Goal: Transaction & Acquisition: Obtain resource

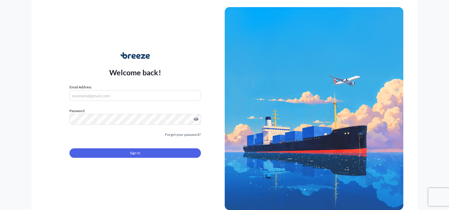
type input "[EMAIL_ADDRESS][DOMAIN_NAME]"
click at [148, 155] on button "Sign In" at bounding box center [134, 152] width 131 height 9
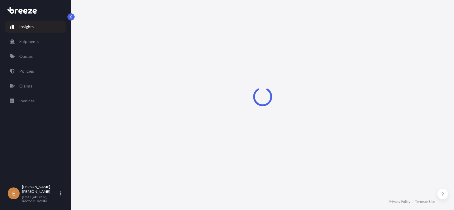
select select "2025"
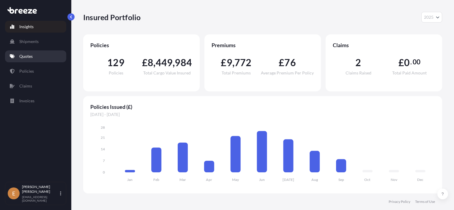
click at [26, 58] on p "Quotes" at bounding box center [25, 56] width 13 height 6
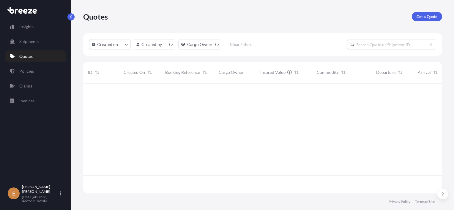
scroll to position [109, 354]
click at [422, 15] on p "Get a Quote" at bounding box center [426, 17] width 21 height 6
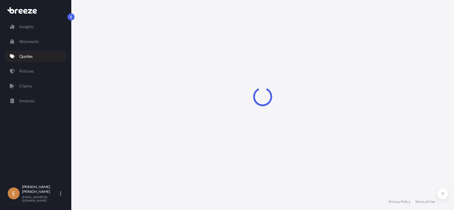
select select "Road"
select select "Sea"
select select "1"
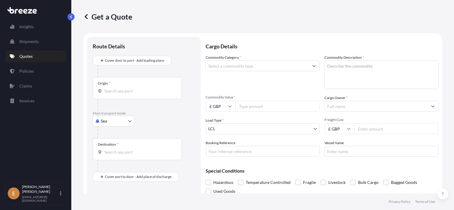
scroll to position [9, 0]
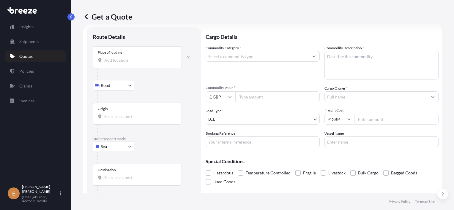
click at [127, 61] on input "Place of loading" at bounding box center [139, 60] width 70 height 6
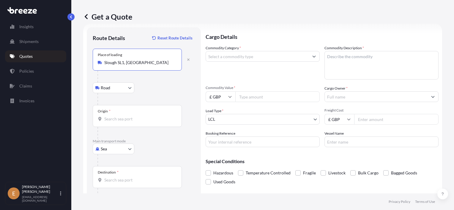
type input "Slough SL1, [GEOGRAPHIC_DATA]"
click at [114, 149] on body "5 options available. Insights Shipments Quotes Policies Claims Invoices E [PERS…" at bounding box center [227, 105] width 454 height 210
click at [112, 185] on span "Road" at bounding box center [108, 186] width 9 height 6
select select "Road"
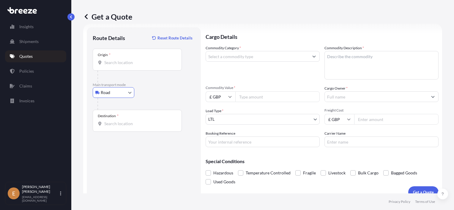
click at [123, 125] on input "Destination *" at bounding box center [139, 124] width 70 height 6
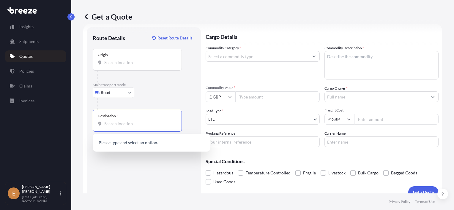
click at [119, 63] on input "Origin *" at bounding box center [139, 63] width 70 height 6
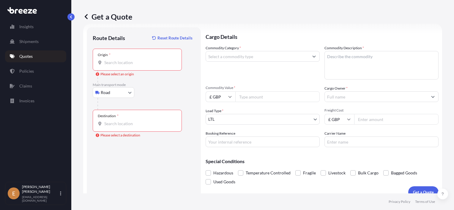
click at [129, 63] on input "Origin * Please select an origin" at bounding box center [139, 63] width 70 height 6
paste input "SL1 4LU"
type input "[STREET_ADDRESS]"
click at [132, 124] on input "Destination * Please select a destination" at bounding box center [139, 124] width 70 height 6
paste input "78301"
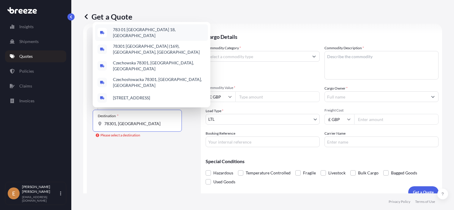
click at [152, 37] on span "783 01 [GEOGRAPHIC_DATA] 18, [GEOGRAPHIC_DATA]" at bounding box center [159, 33] width 93 height 12
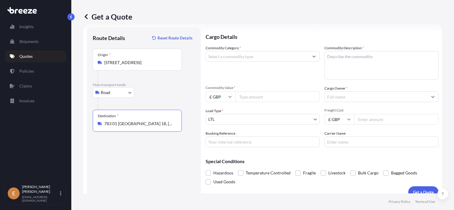
type input "783 01 [GEOGRAPHIC_DATA] 18, [GEOGRAPHIC_DATA]"
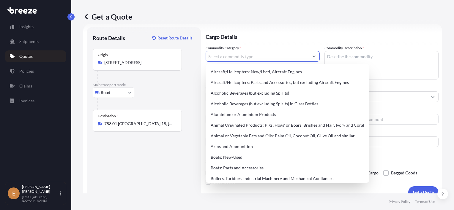
click at [235, 56] on input "Commodity Category *" at bounding box center [257, 56] width 103 height 11
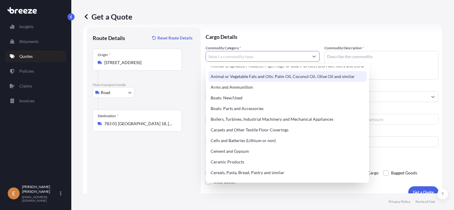
scroll to position [89, 0]
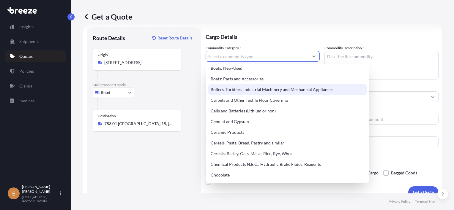
click at [251, 91] on div "Boilers, Turbines, Industrial Machinery and Mechanical Appliances" at bounding box center [287, 89] width 158 height 11
type input "Boilers, Turbines, Industrial Machinery and Mechanical Appliances"
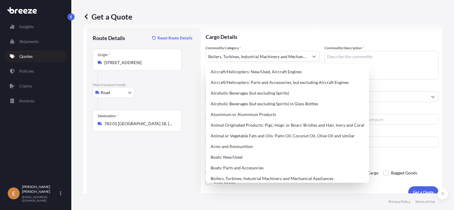
click at [370, 25] on div "Get a Quote" at bounding box center [262, 16] width 359 height 33
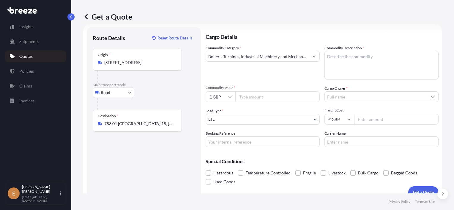
click at [353, 61] on textarea "Commodity Description *" at bounding box center [381, 65] width 114 height 28
type textarea "Test Rig Module"
click at [280, 99] on input "Commodity Value *" at bounding box center [277, 96] width 84 height 11
type input "1201553.30"
click at [340, 97] on input "Cargo Owner *" at bounding box center [375, 96] width 103 height 11
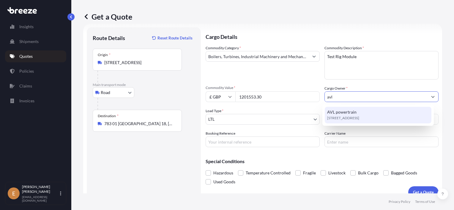
drag, startPoint x: 359, startPoint y: 98, endPoint x: 300, endPoint y: 98, distance: 59.4
click at [300, 98] on div "Commodity Category * Boilers, Turbines, Industrial Machinery and Mechanical App…" at bounding box center [321, 96] width 233 height 102
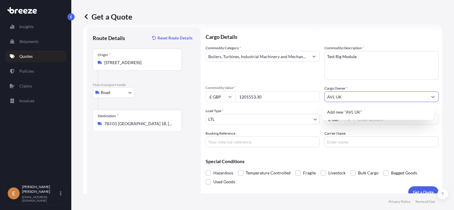
type input "AVL UK"
